Goal: Transaction & Acquisition: Book appointment/travel/reservation

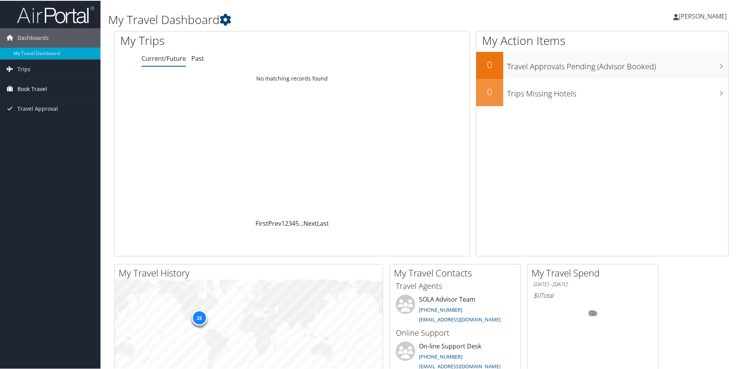
click at [32, 87] on span "Book Travel" at bounding box center [32, 87] width 30 height 19
click at [37, 115] on link "Book/Manage Online Trips" at bounding box center [50, 115] width 101 height 12
click at [32, 87] on span "Book Travel" at bounding box center [32, 87] width 30 height 19
click at [32, 113] on link "Book/Manage Online Trips" at bounding box center [50, 115] width 101 height 12
click at [35, 115] on link "Book/Manage Online Trips" at bounding box center [50, 115] width 101 height 12
